Goal: Task Accomplishment & Management: Manage account settings

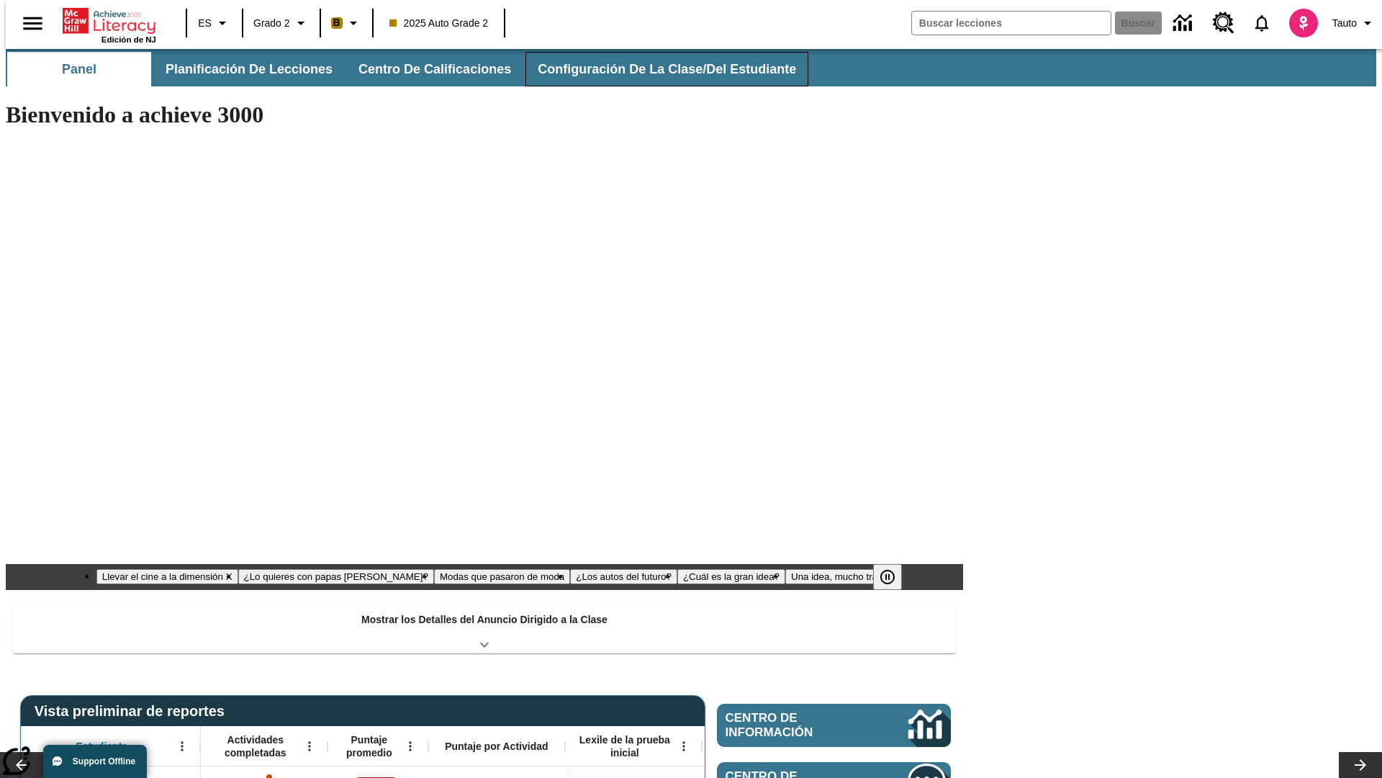
click at [652, 69] on button "Configuración de la clase/del estudiante" at bounding box center [667, 69] width 283 height 35
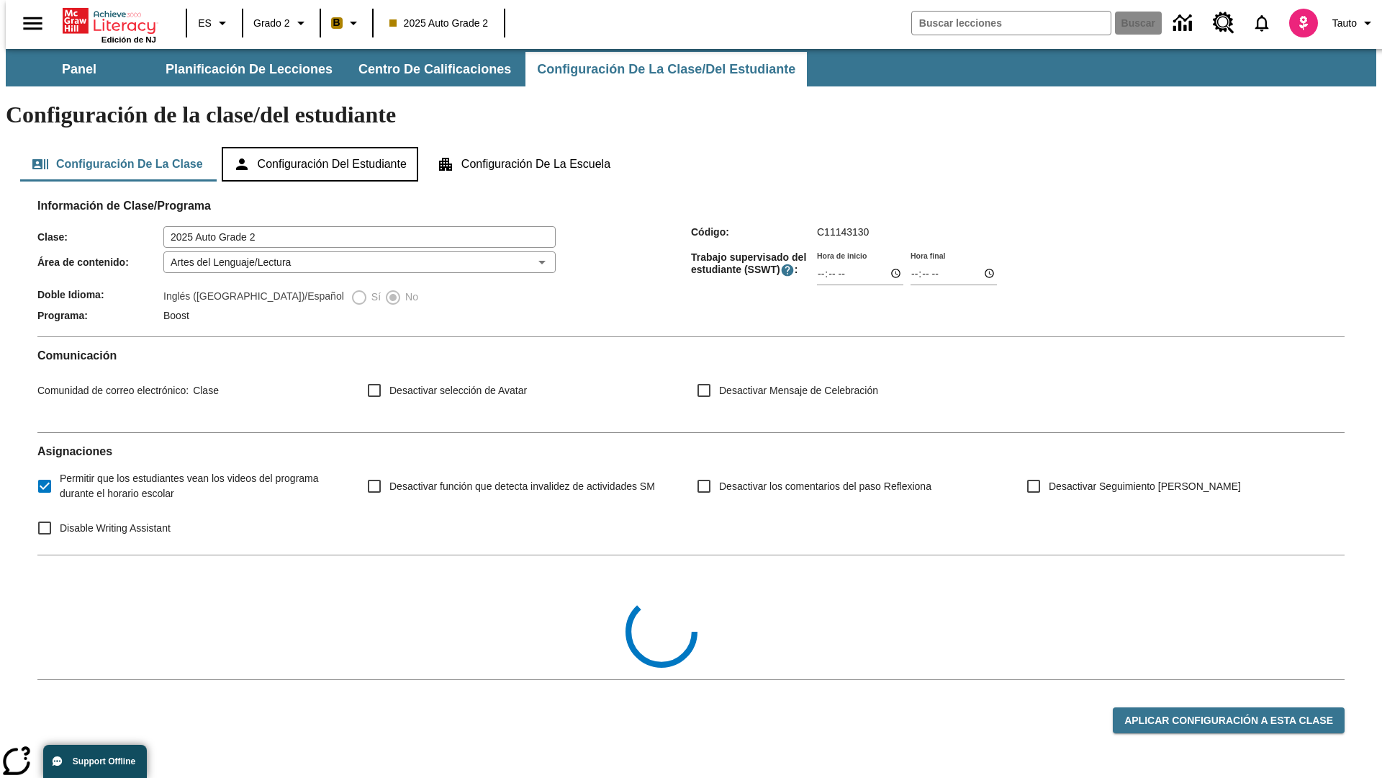
click at [321, 147] on button "Configuración del estudiante" at bounding box center [320, 164] width 197 height 35
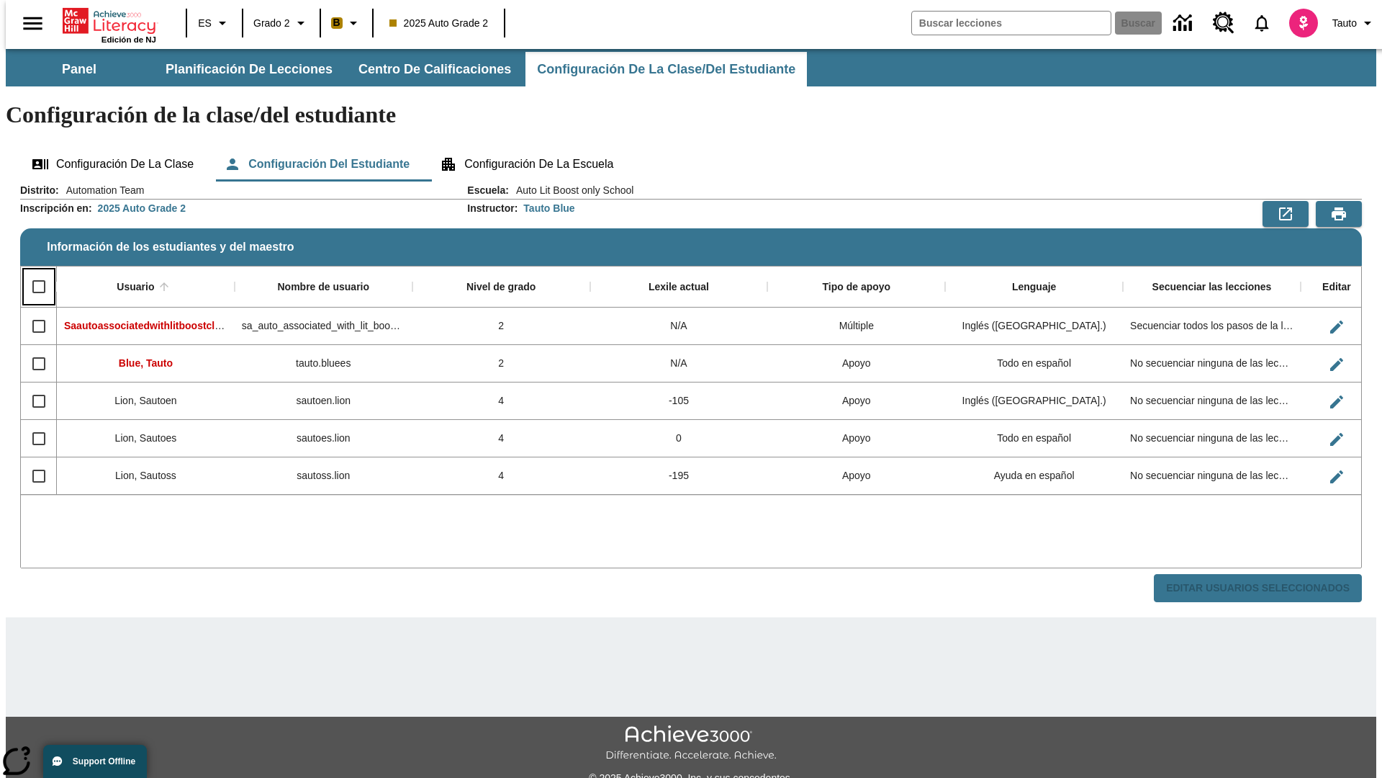
click at [32, 271] on input "Select all rows" at bounding box center [39, 286] width 30 height 30
checkbox input "true"
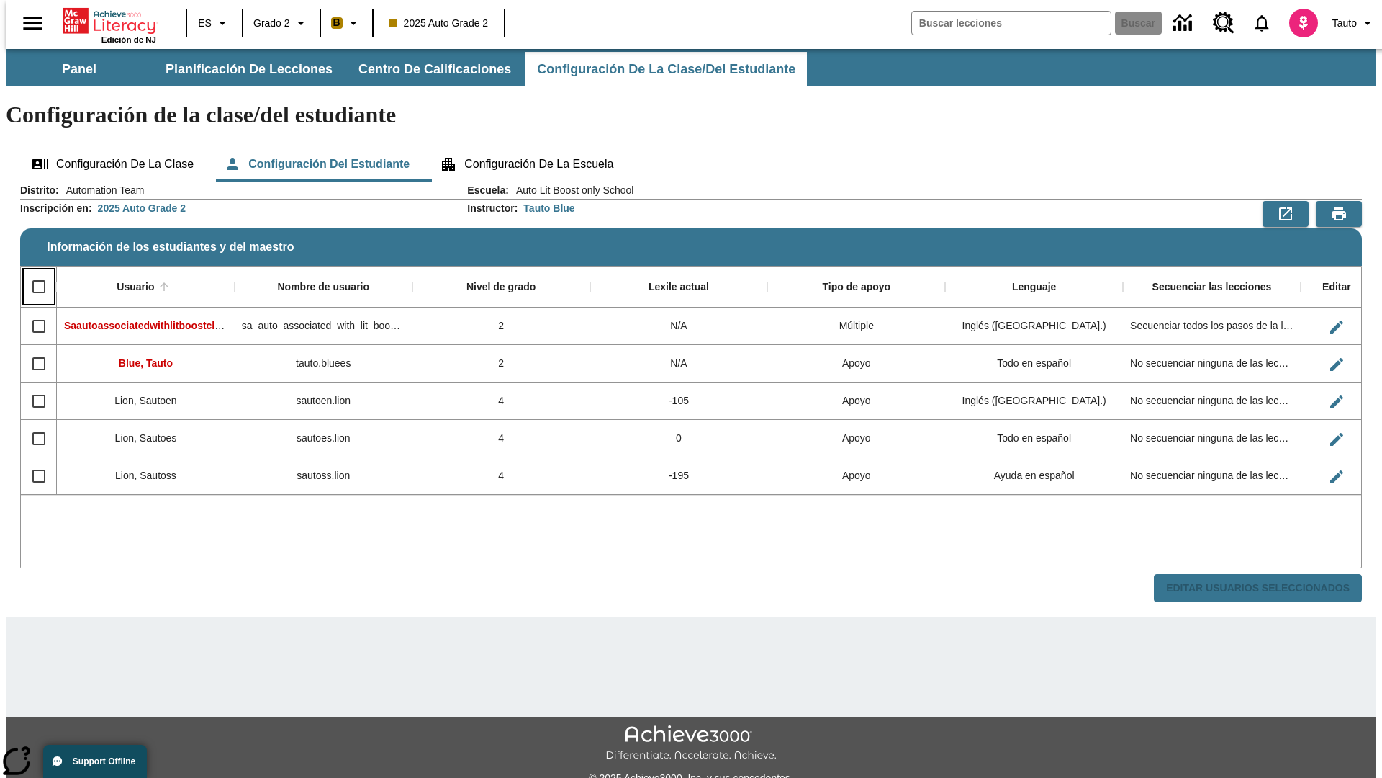
checkbox input "true"
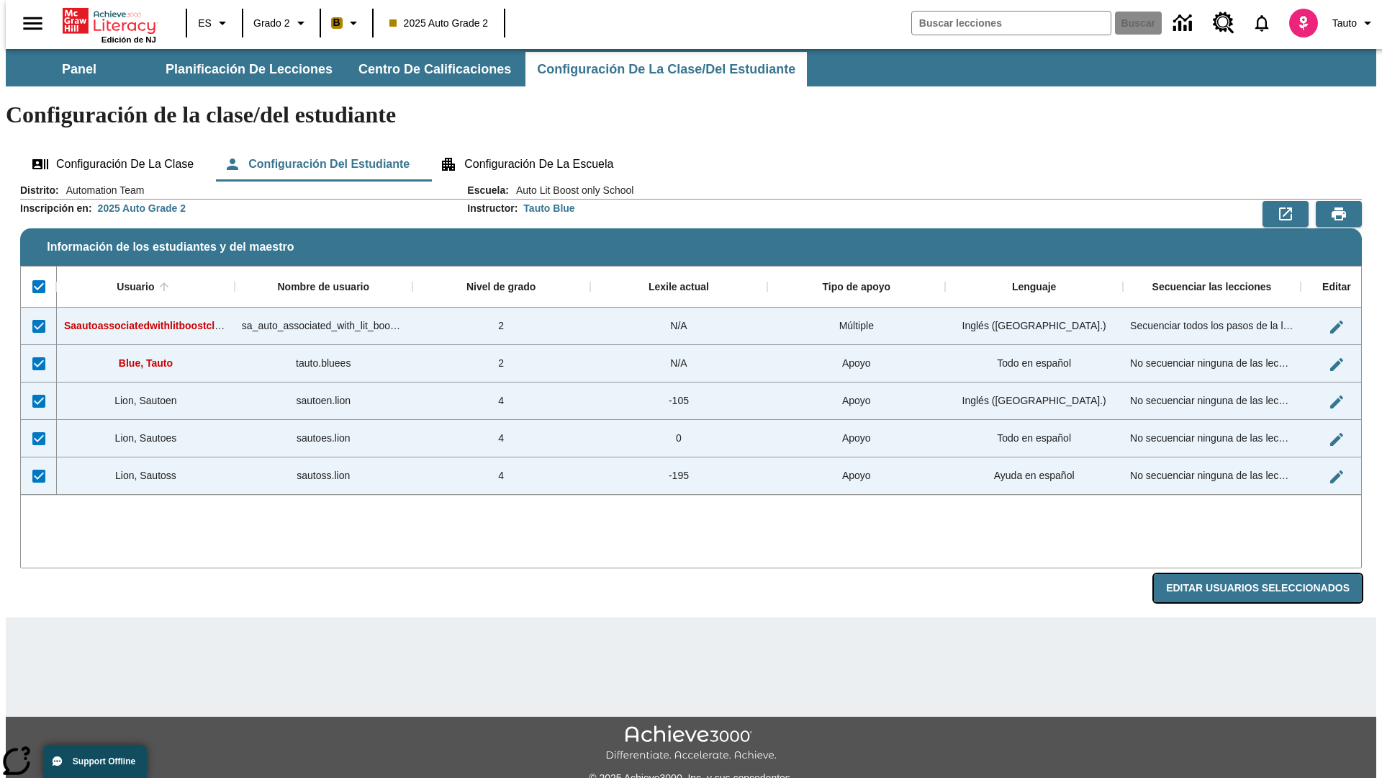
click at [1269, 574] on button "Editar Usuarios Seleccionados" at bounding box center [1258, 588] width 208 height 28
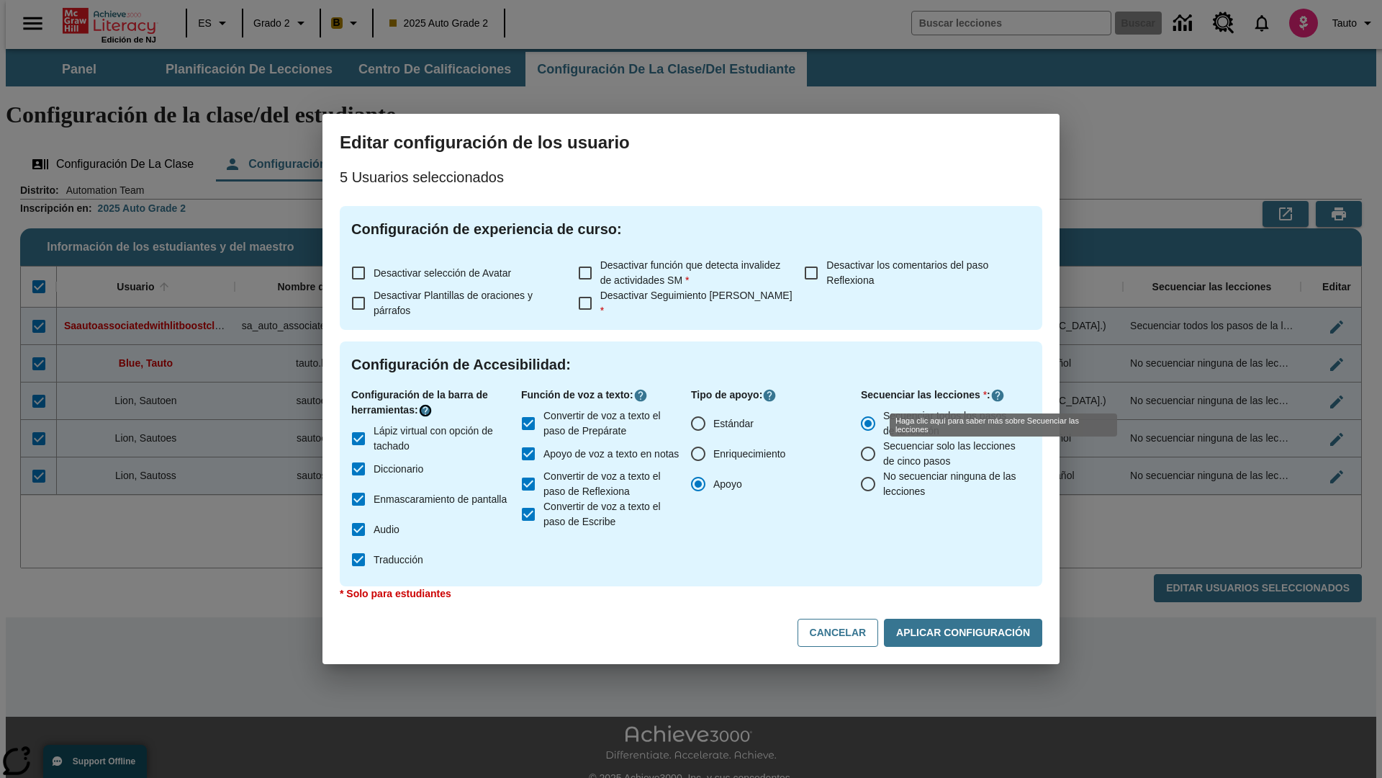
click at [428, 410] on icon "Haga clic aquí para saber más sobre" at bounding box center [425, 410] width 14 height 14
